Goal: Task Accomplishment & Management: Manage account settings

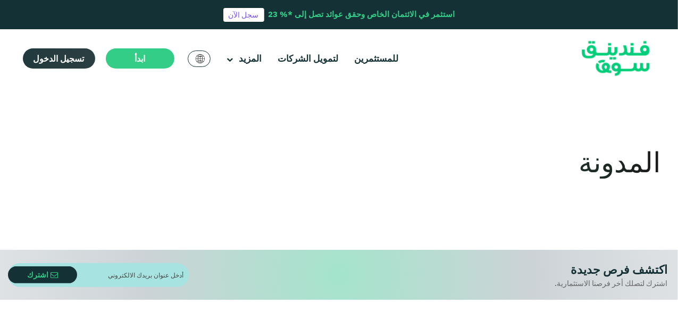
click at [61, 58] on span "تسجيل الدخول" at bounding box center [59, 58] width 51 height 11
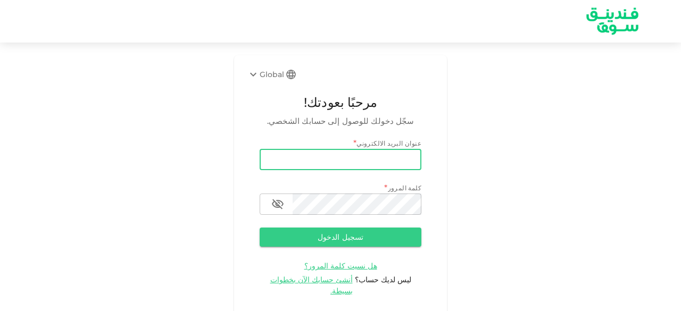
click at [299, 156] on input "email" at bounding box center [341, 159] width 162 height 21
type input "[EMAIL_ADDRESS][DOMAIN_NAME]"
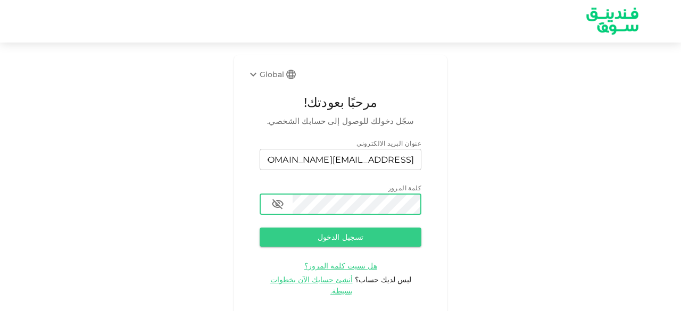
click at [260, 228] on button "تسجيل الدخول" at bounding box center [341, 237] width 162 height 19
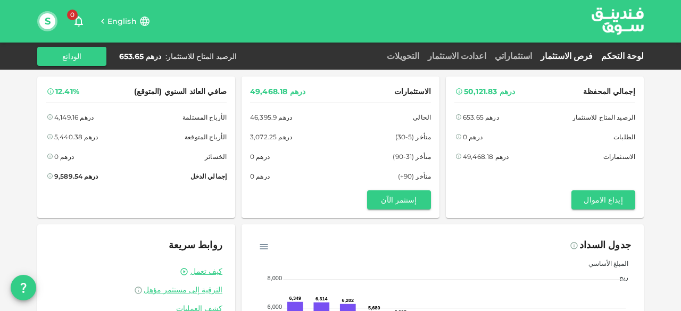
click at [583, 56] on link "فرص الاستثمار" at bounding box center [566, 56] width 61 height 10
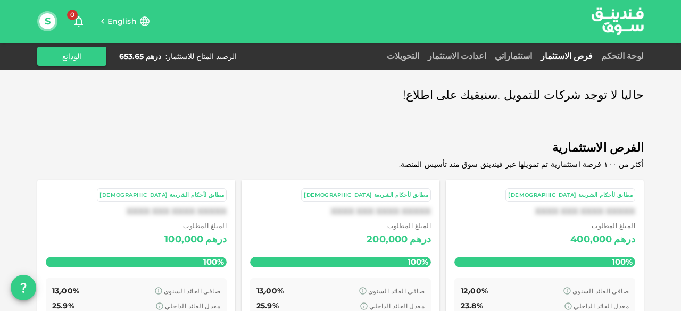
click at [536, 53] on link "استثماراتي" at bounding box center [513, 56] width 46 height 10
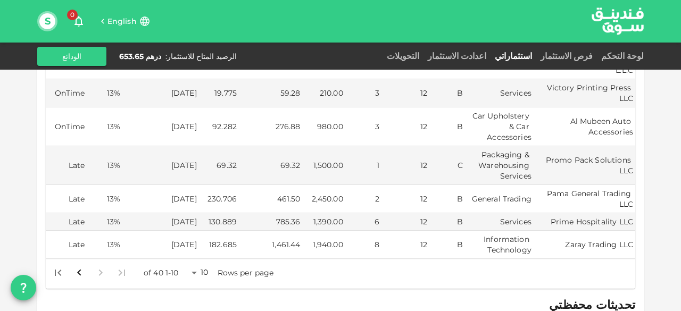
scroll to position [319, 0]
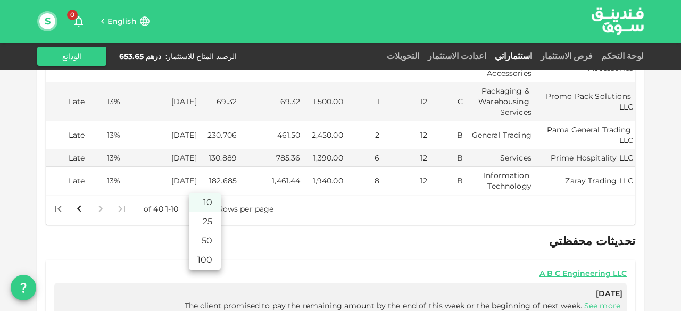
click at [197, 181] on body "English 0 S لوحة التحكم فرص الاستثمار استثماراتي اعدادت الاستثمار التحويلات الر…" at bounding box center [340, 155] width 681 height 311
click at [205, 242] on li "50" at bounding box center [205, 240] width 32 height 19
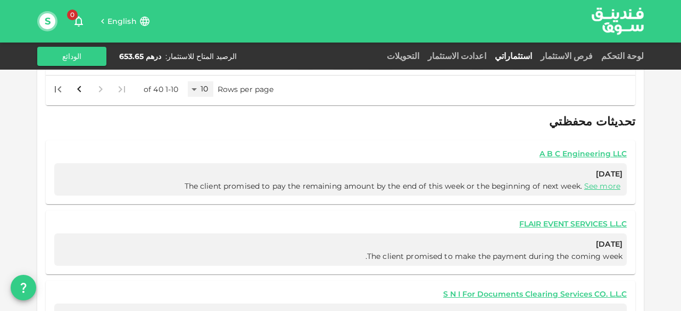
scroll to position [295, 0]
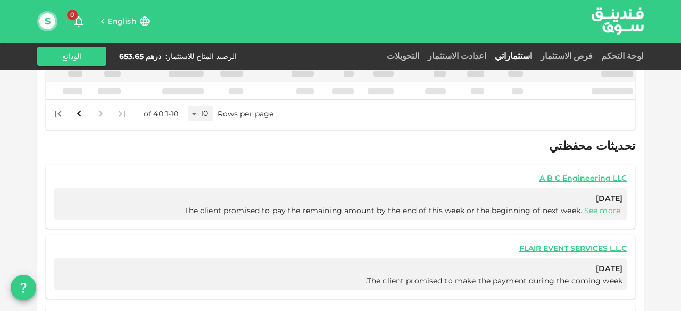
type input "50"
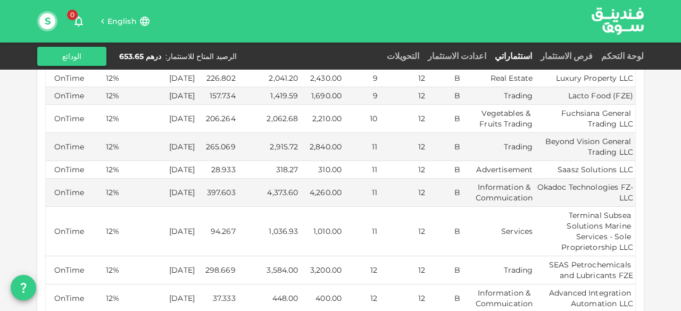
scroll to position [766, 0]
